Goal: Use online tool/utility: Utilize a website feature to perform a specific function

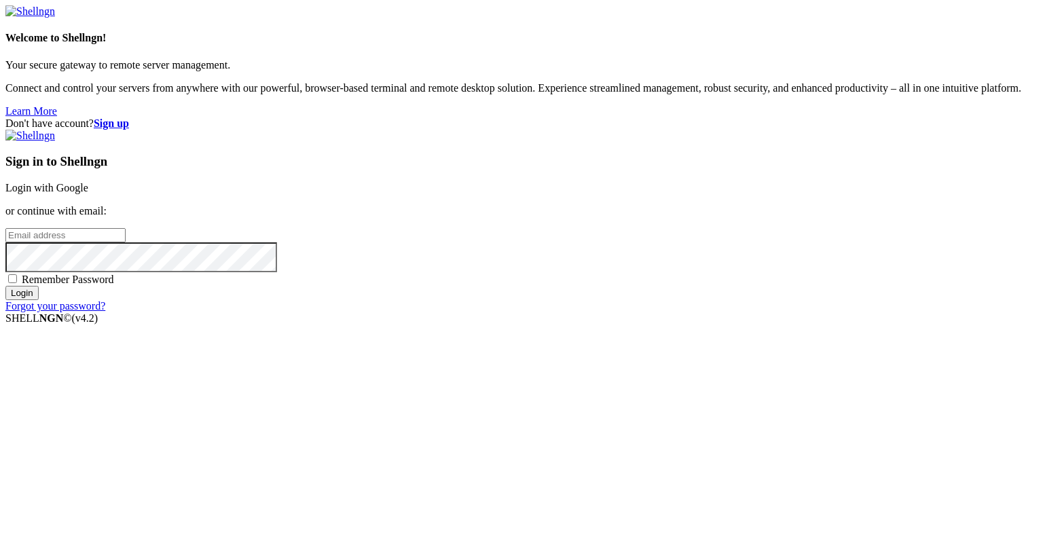
click at [126, 243] on input "email" at bounding box center [65, 235] width 120 height 14
click at [5, 240] on protonpass-control-7b81 at bounding box center [5, 235] width 0 height 12
type input "[EMAIL_ADDRESS][DOMAIN_NAME]"
click at [39, 300] on input "Login" at bounding box center [21, 293] width 33 height 14
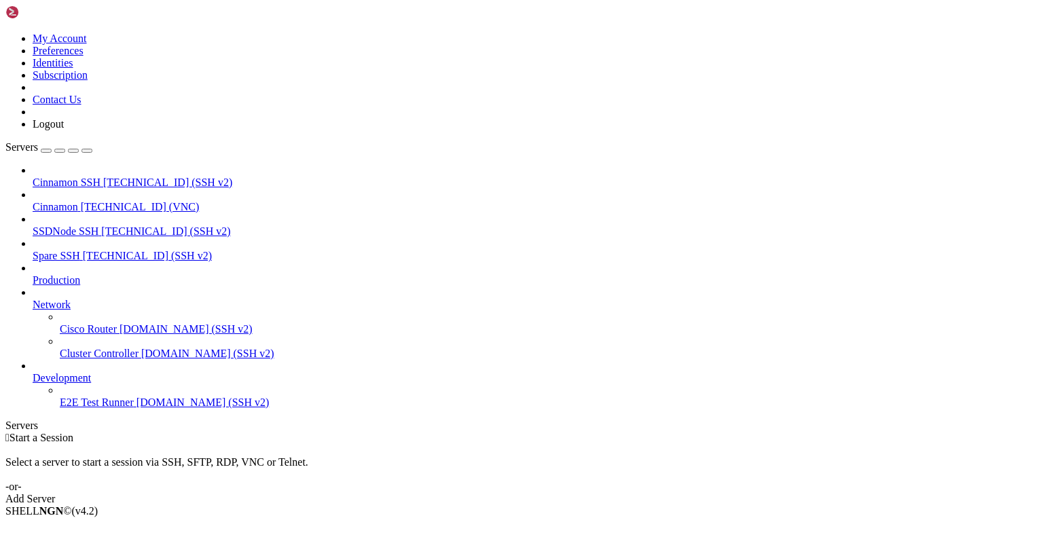
click at [78, 201] on span "Cinnamon" at bounding box center [56, 207] width 46 height 12
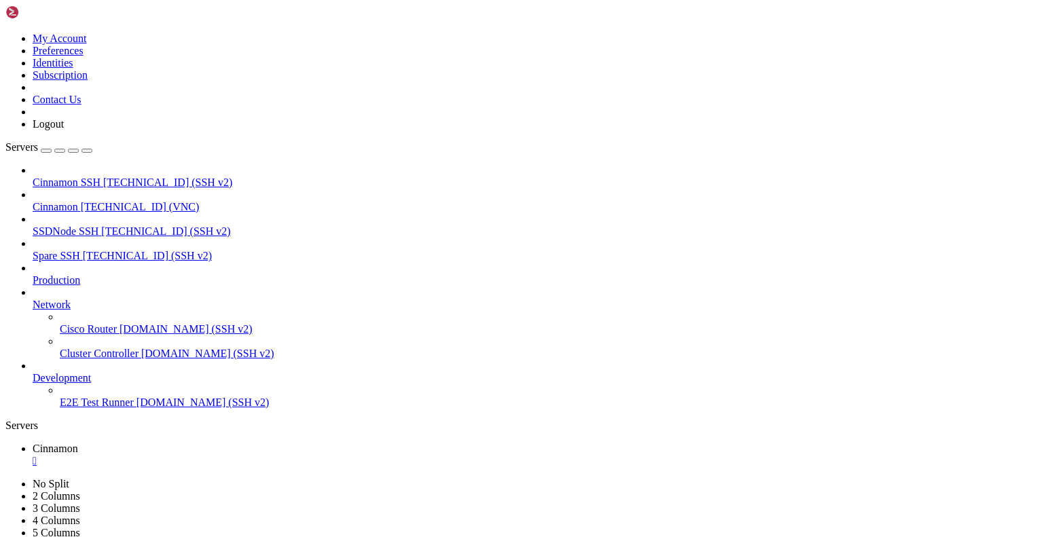
drag, startPoint x: 312, startPoint y: 44, endPoint x: 312, endPoint y: 94, distance: 50.3
